Goal: Task Accomplishment & Management: Use online tool/utility

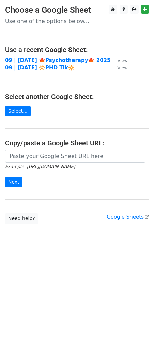
click at [33, 59] on strong "09 | [DATE] 🍁Psychotherapy🍁 2025" at bounding box center [57, 60] width 105 height 6
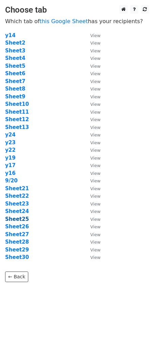
click at [22, 218] on strong "Sheet25" at bounding box center [17, 219] width 24 height 6
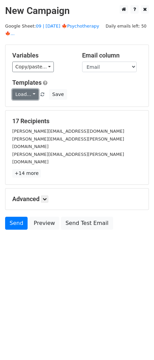
click at [19, 89] on link "Load..." at bounding box center [25, 94] width 26 height 11
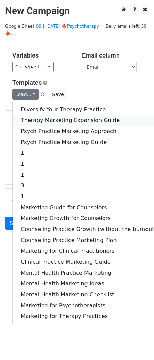
click at [37, 115] on link "Therapy Marketing Expansion Guide" at bounding box center [89, 120] width 152 height 11
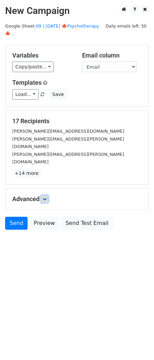
click at [45, 195] on link at bounding box center [44, 198] width 7 height 7
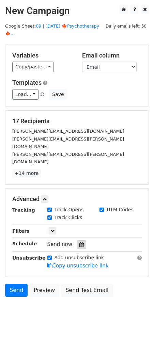
click at [79, 242] on icon at bounding box center [81, 244] width 4 height 5
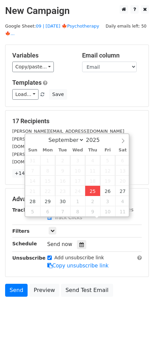
type input "2025-09-25 12:38"
type input "38"
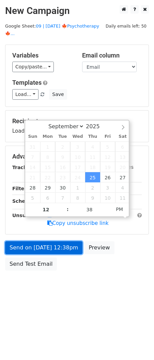
drag, startPoint x: 63, startPoint y: 243, endPoint x: 4, endPoint y: 243, distance: 58.6
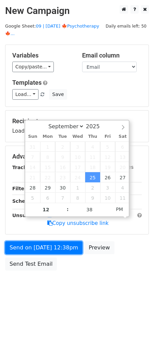
click at [63, 243] on link "Send on Sep 25 at 12:38pm" at bounding box center [43, 247] width 77 height 13
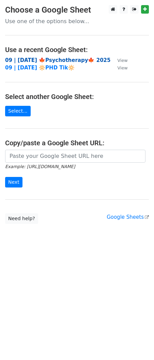
click at [52, 59] on strong "09 | [DATE] 🍁Psychotherapy🍁 2025" at bounding box center [57, 60] width 105 height 6
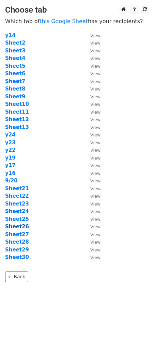
click at [19, 227] on strong "Sheet26" at bounding box center [17, 227] width 24 height 6
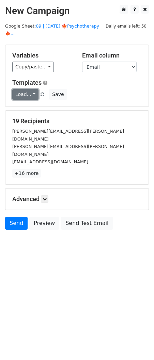
click at [28, 91] on link "Load..." at bounding box center [25, 94] width 26 height 11
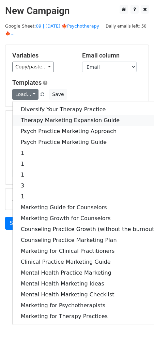
click at [46, 115] on link "Therapy Marketing Expansion Guide" at bounding box center [89, 120] width 152 height 11
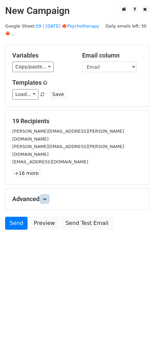
click at [45, 197] on icon at bounding box center [45, 199] width 4 height 4
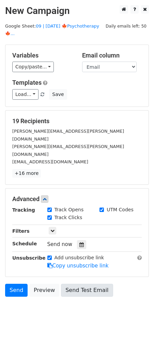
click at [79, 242] on icon at bounding box center [81, 244] width 4 height 5
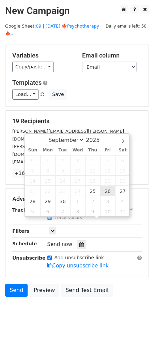
type input "2025-09-26 12:00"
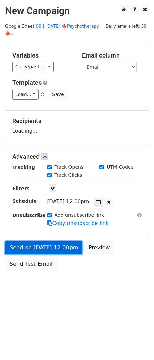
click at [58, 241] on link "Send on Sep 26 at 12:00pm" at bounding box center [43, 247] width 77 height 13
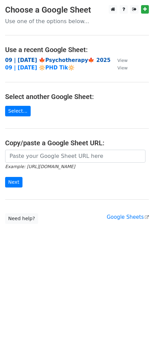
click at [66, 61] on strong "09 | [DATE] 🍁Psychotherapy🍁 2025" at bounding box center [57, 60] width 105 height 6
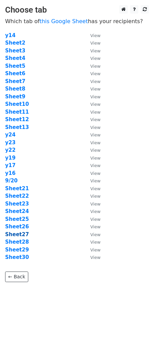
click at [22, 236] on strong "Sheet27" at bounding box center [17, 235] width 24 height 6
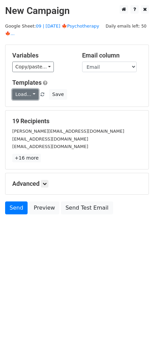
click at [26, 89] on link "Load..." at bounding box center [25, 94] width 26 height 11
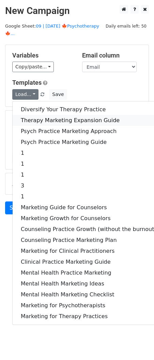
click at [30, 115] on link "Therapy Marketing Expansion Guide" at bounding box center [89, 120] width 152 height 11
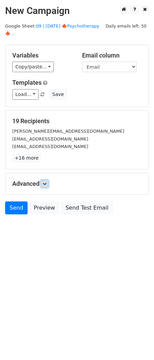
click at [45, 180] on link at bounding box center [44, 183] width 7 height 7
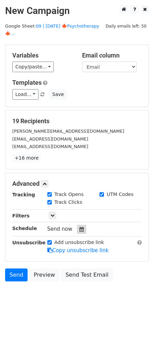
click at [82, 225] on div at bounding box center [81, 229] width 9 height 9
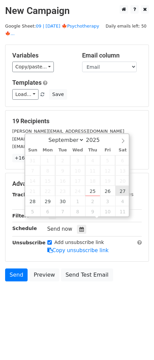
type input "[DATE] 12:00"
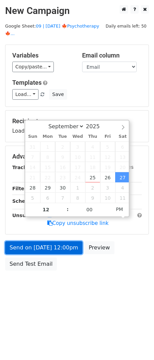
click at [65, 243] on link "Send on [DATE] 12:00pm" at bounding box center [43, 247] width 77 height 13
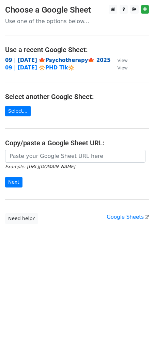
click at [55, 61] on strong "09 | [DATE] 🍁Psychotherapy🍁 2025" at bounding box center [57, 60] width 105 height 6
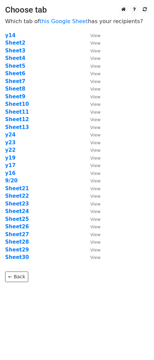
click at [21, 245] on td "Sheet28" at bounding box center [44, 242] width 78 height 8
click at [21, 242] on strong "Sheet28" at bounding box center [17, 242] width 24 height 6
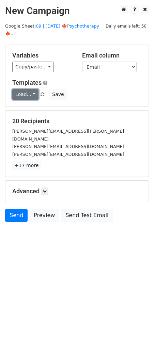
click at [26, 89] on link "Load..." at bounding box center [25, 94] width 26 height 11
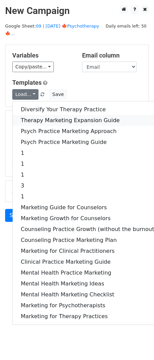
click at [35, 115] on link "Therapy Marketing Expansion Guide" at bounding box center [89, 120] width 152 height 11
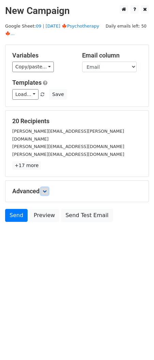
click at [46, 188] on link at bounding box center [44, 191] width 7 height 7
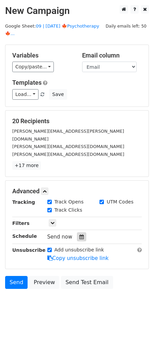
click at [79, 235] on icon at bounding box center [81, 237] width 4 height 5
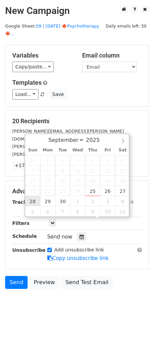
type input "[DATE] 12:00"
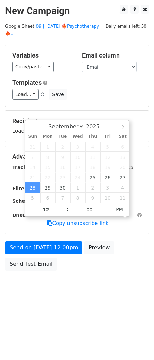
click at [31, 249] on div "Send on [DATE] 12:00pm Preview Send Test Email" at bounding box center [77, 257] width 154 height 33
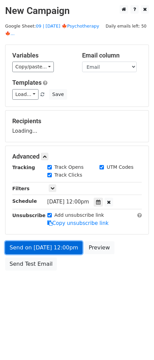
click at [36, 242] on link "Send on [DATE] 12:00pm" at bounding box center [43, 247] width 77 height 13
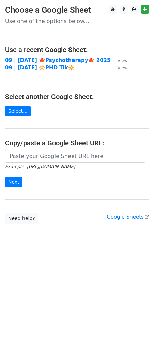
click at [55, 57] on strong "09 | SEP 20 🍁Psychotherapy🍁 2025" at bounding box center [57, 60] width 105 height 6
